Goal: Task Accomplishment & Management: Complete application form

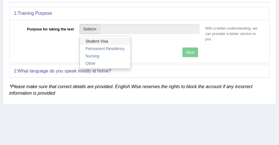
click at [131, 39] on link "Student Visa" at bounding box center [105, 41] width 51 height 7
type input "Student Visa"
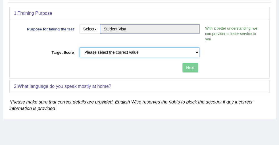
click at [179, 57] on select "Please select the correct value 50 (6 bands) 58 (6.5 bands) 65 (7 bands) 79 (8 …" at bounding box center [140, 53] width 120 height 10
select select "79"
click at [130, 52] on select "Please select the correct value 50 (6 bands) 58 (6.5 bands) 65 (7 bands) 79 (8 …" at bounding box center [140, 53] width 120 height 10
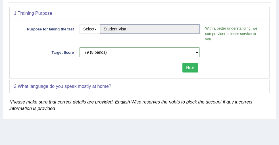
click at [198, 73] on button "Next" at bounding box center [191, 68] width 16 height 10
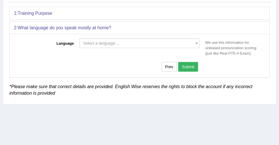
click at [120, 42] on span "Select a language ..." at bounding box center [101, 43] width 36 height 5
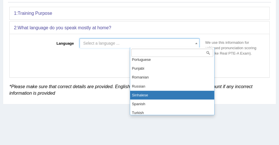
scroll to position [362, 0]
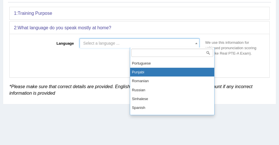
select select "Punjabi"
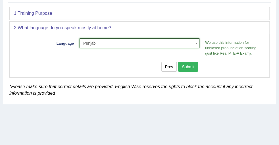
click at [198, 72] on button "Submit" at bounding box center [188, 67] width 20 height 10
